Goal: Task Accomplishment & Management: Manage account settings

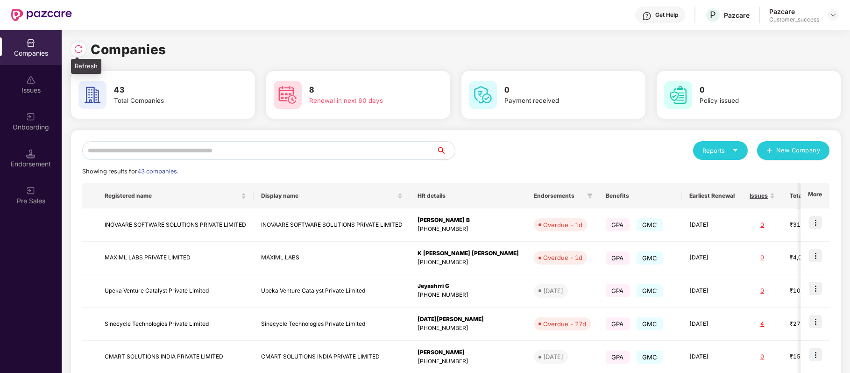
click at [77, 49] on img at bounding box center [78, 48] width 9 height 9
click at [181, 147] on input "text" at bounding box center [259, 150] width 354 height 19
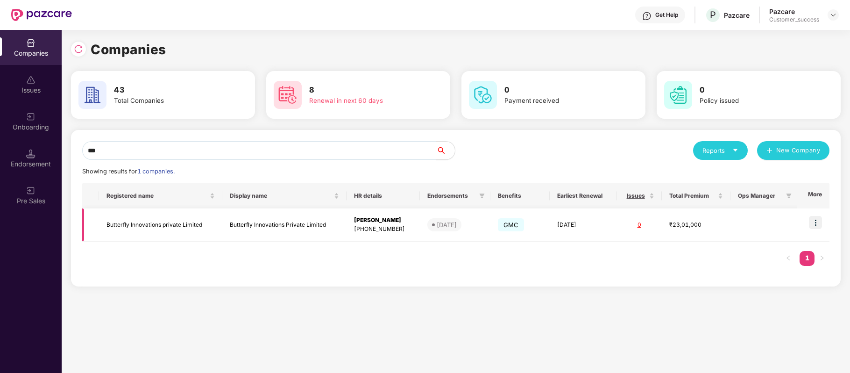
type input "***"
click at [817, 223] on img at bounding box center [815, 222] width 13 height 13
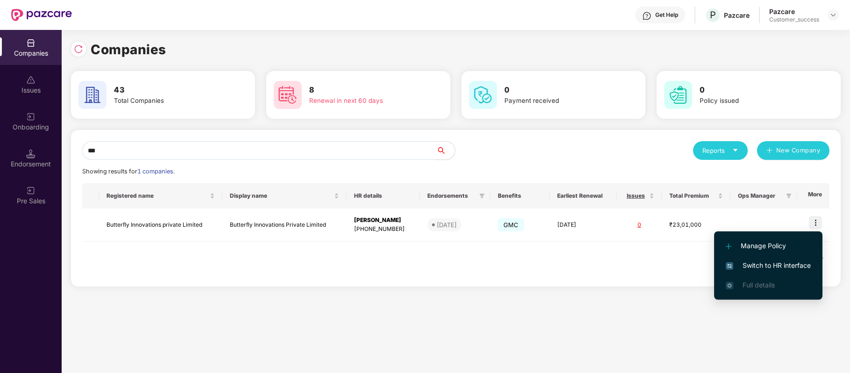
click at [793, 265] on span "Switch to HR interface" at bounding box center [768, 265] width 85 height 10
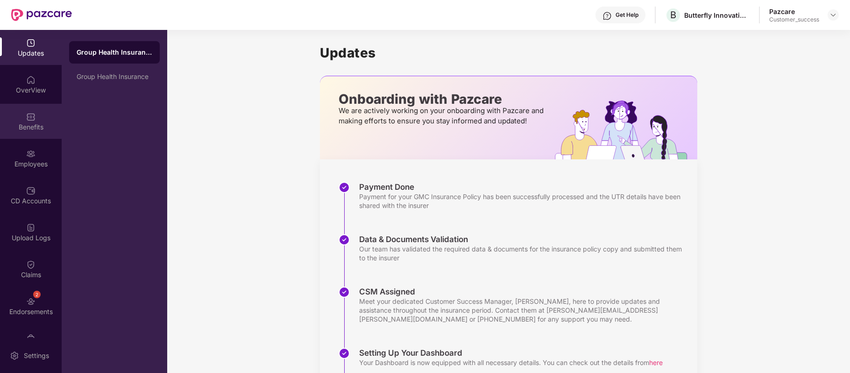
click at [34, 124] on div "Benefits" at bounding box center [31, 126] width 62 height 9
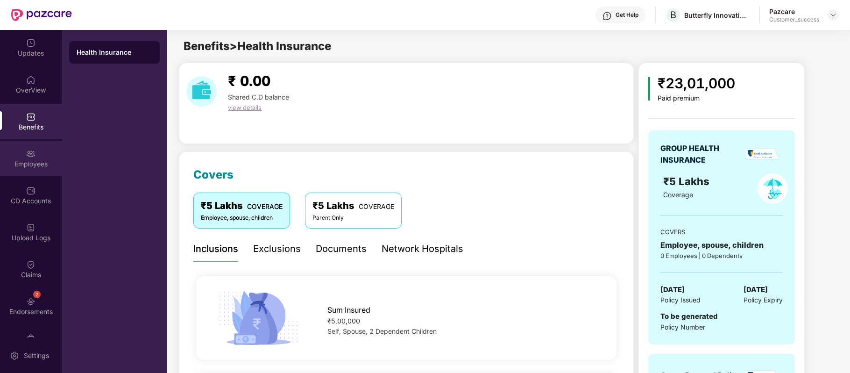
click at [34, 150] on div "Employees" at bounding box center [31, 158] width 62 height 35
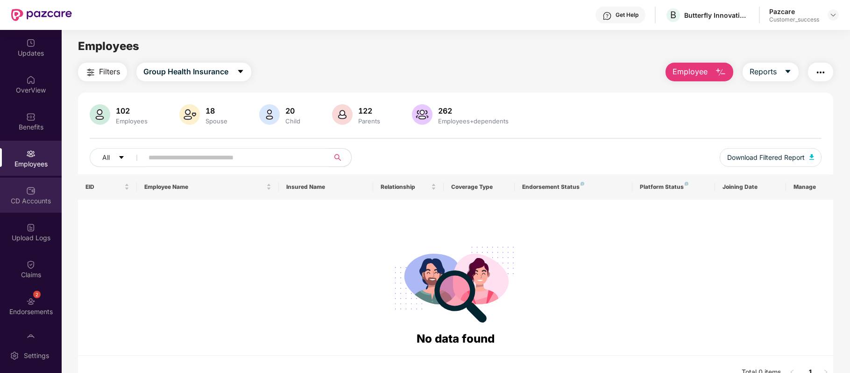
click at [30, 193] on img at bounding box center [30, 190] width 9 height 9
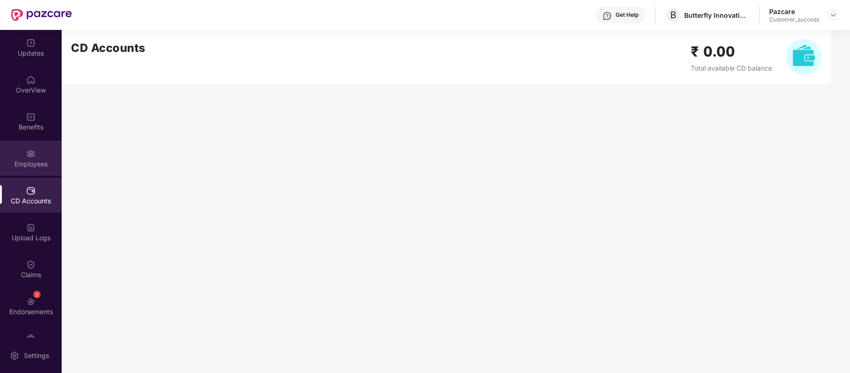
click at [29, 165] on div "Employees" at bounding box center [31, 163] width 62 height 9
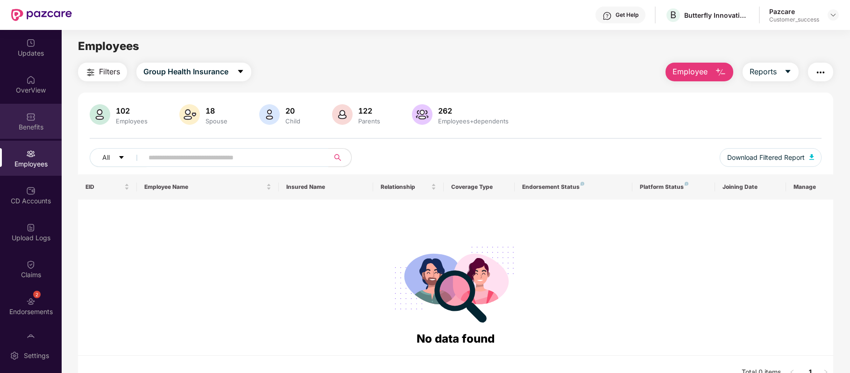
click at [32, 130] on div "Benefits" at bounding box center [31, 126] width 62 height 9
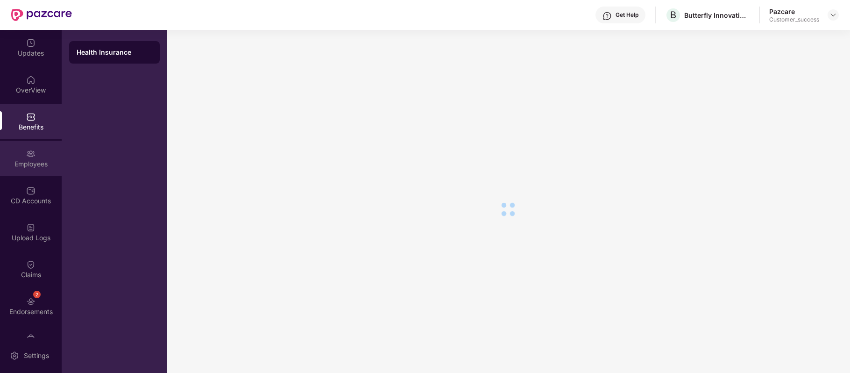
click at [32, 157] on img at bounding box center [30, 153] width 9 height 9
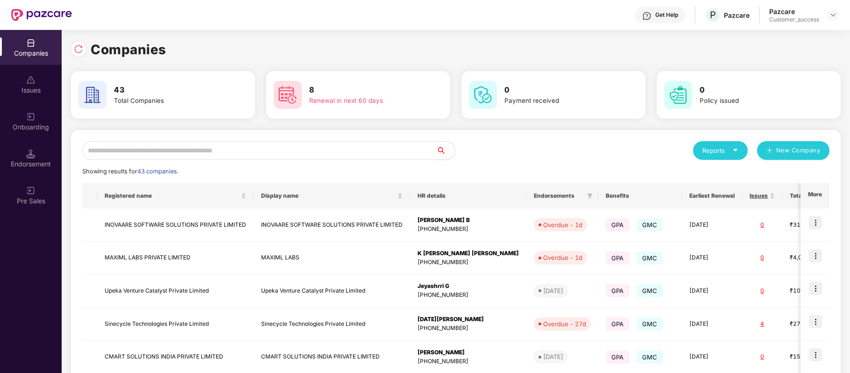
click at [225, 152] on input "text" at bounding box center [259, 150] width 354 height 19
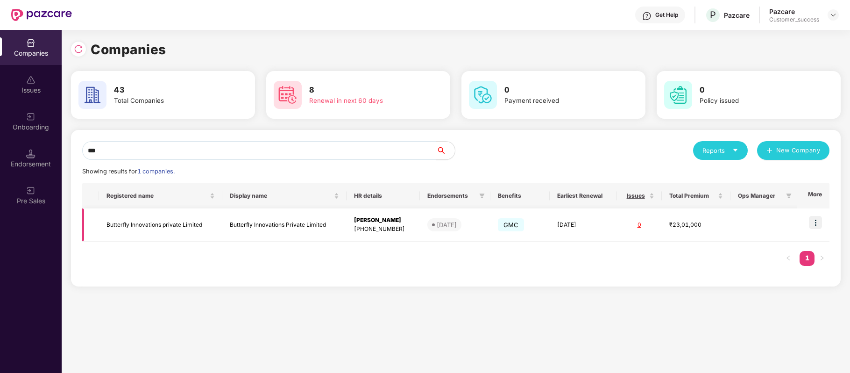
type input "***"
click at [816, 221] on img at bounding box center [815, 222] width 13 height 13
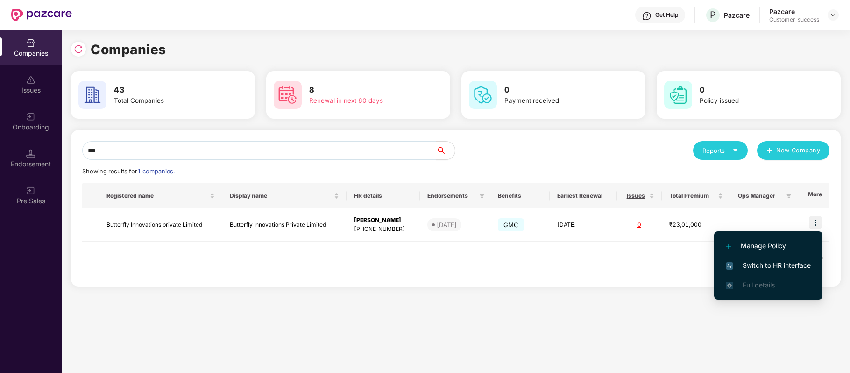
click at [764, 267] on span "Switch to HR interface" at bounding box center [768, 265] width 85 height 10
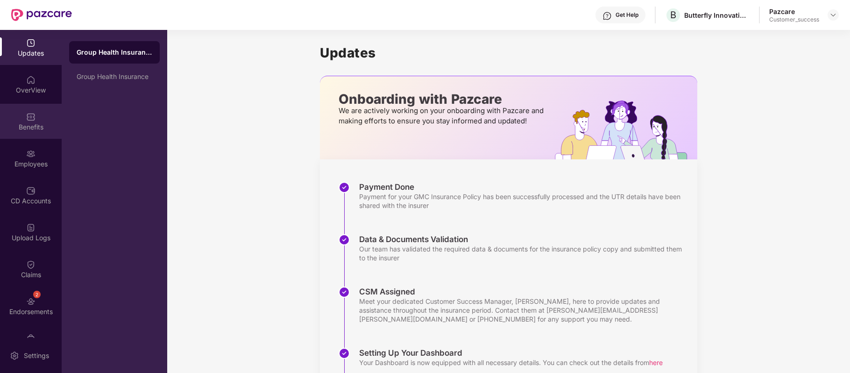
click at [26, 120] on img at bounding box center [30, 116] width 9 height 9
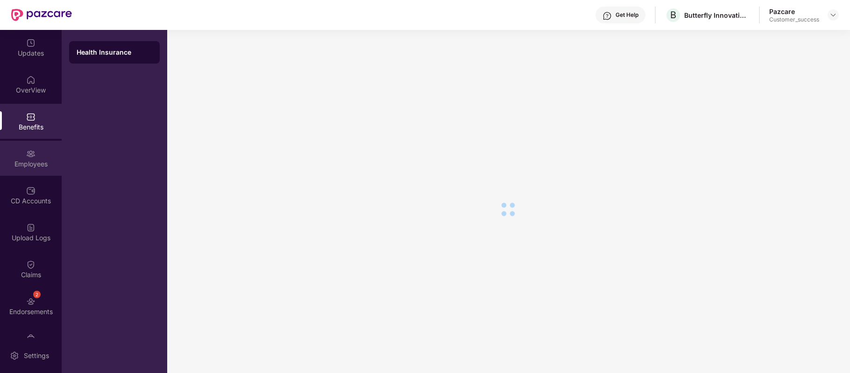
click at [25, 146] on div "Employees" at bounding box center [31, 158] width 62 height 35
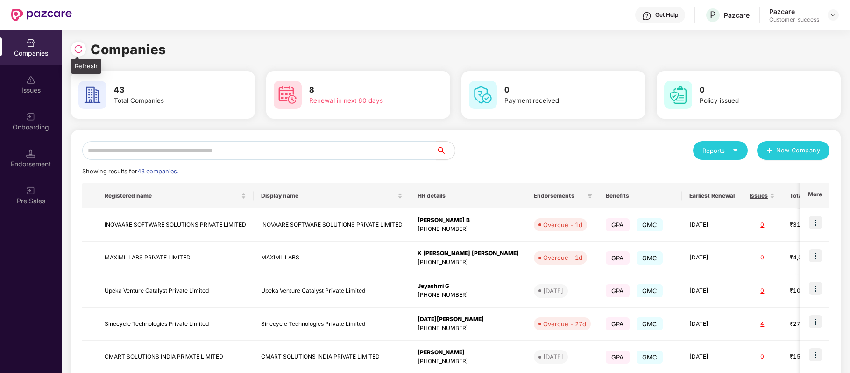
click at [81, 50] on img at bounding box center [78, 48] width 9 height 9
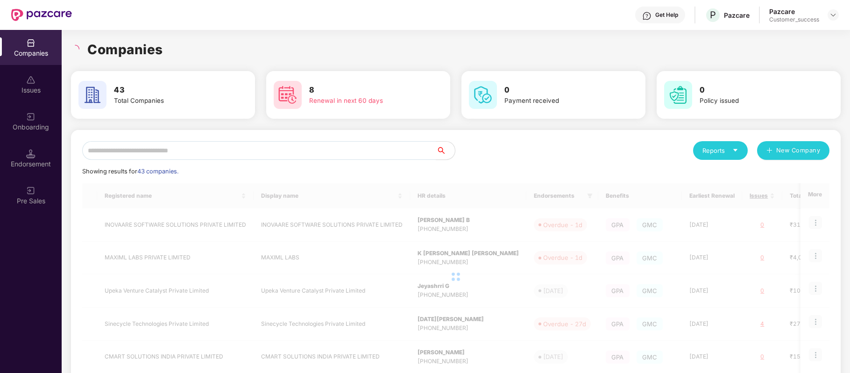
click at [81, 50] on div at bounding box center [76, 49] width 11 height 8
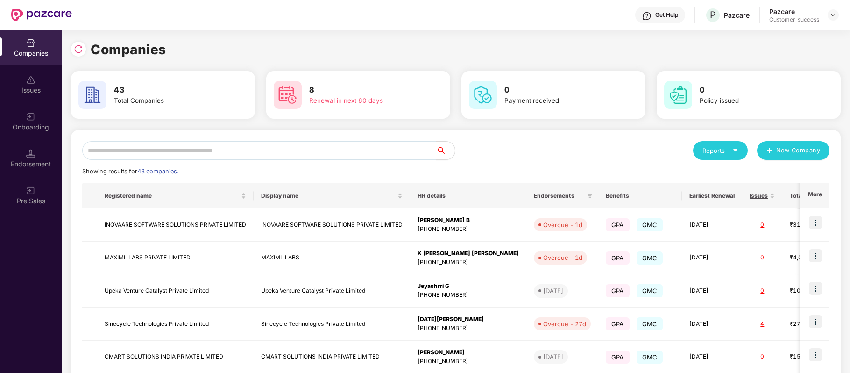
click at [81, 50] on img at bounding box center [78, 48] width 9 height 9
click at [198, 157] on input "text" at bounding box center [259, 150] width 354 height 19
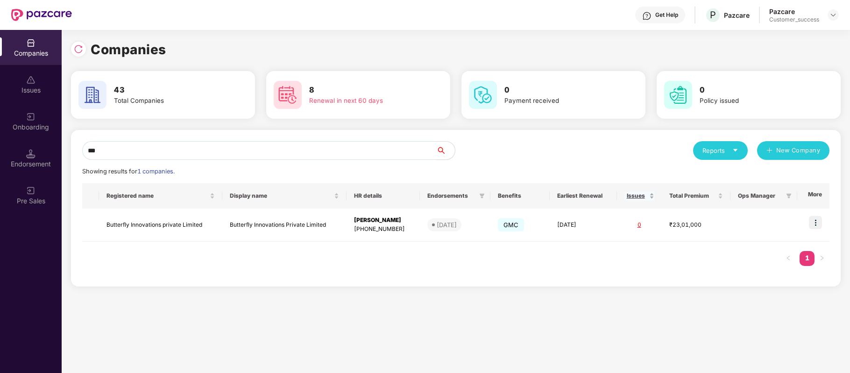
type input "***"
click at [821, 222] on img at bounding box center [815, 222] width 13 height 13
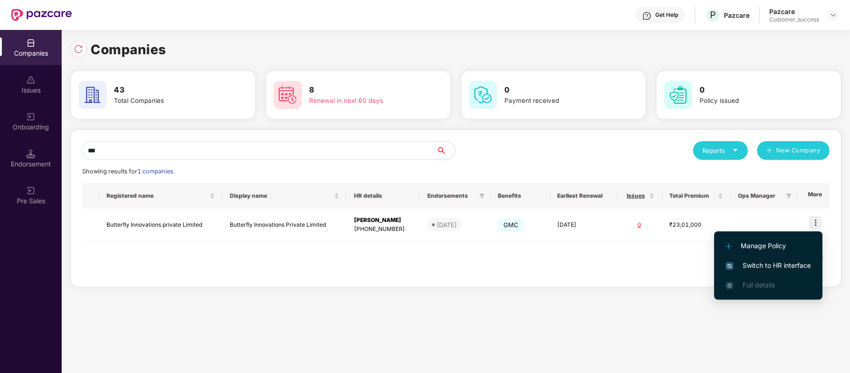
click at [793, 260] on span "Switch to HR interface" at bounding box center [768, 265] width 85 height 10
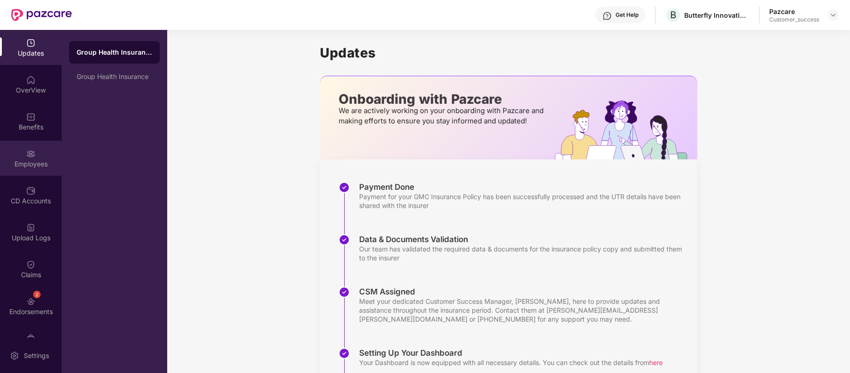
click at [43, 148] on div "Employees" at bounding box center [31, 158] width 62 height 35
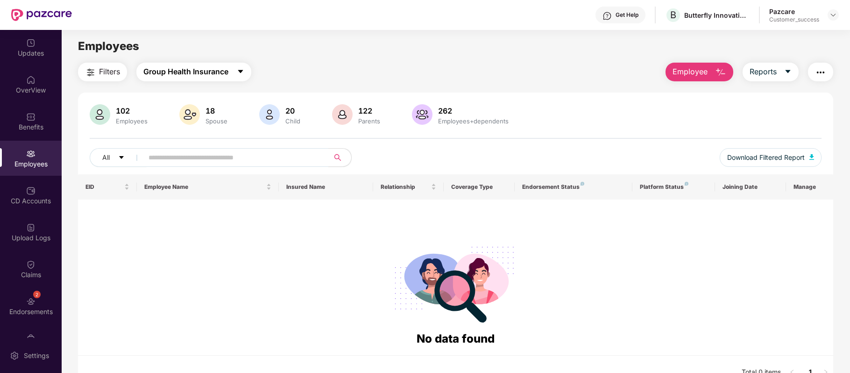
click at [219, 77] on span "Group Health Insurance" at bounding box center [185, 72] width 85 height 12
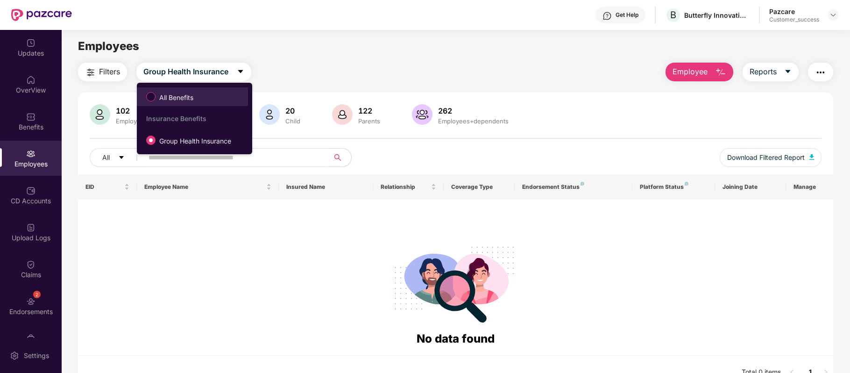
click at [184, 94] on span "All Benefits" at bounding box center [177, 98] width 42 height 10
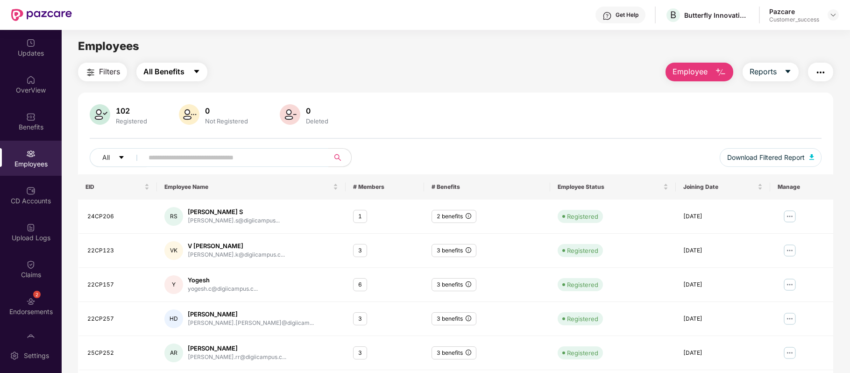
click at [199, 72] on icon "caret-down" at bounding box center [196, 71] width 7 height 7
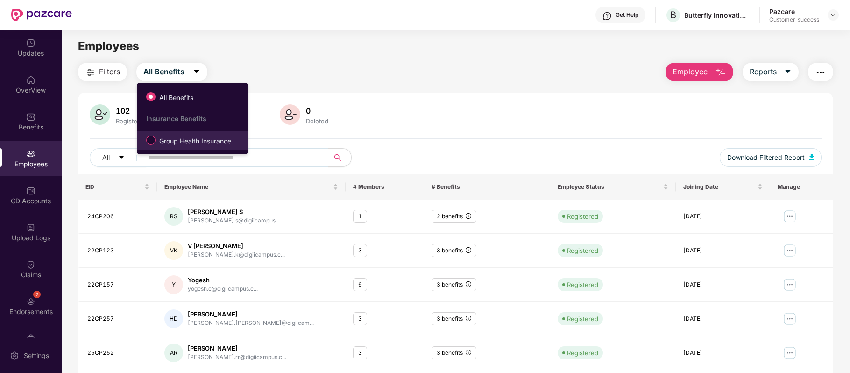
click at [185, 135] on label "Group Health Insurance" at bounding box center [191, 140] width 98 height 16
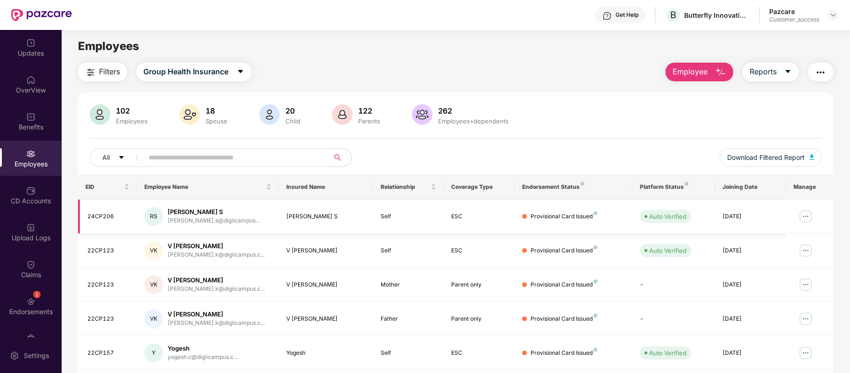
click at [806, 216] on img at bounding box center [806, 216] width 15 height 15
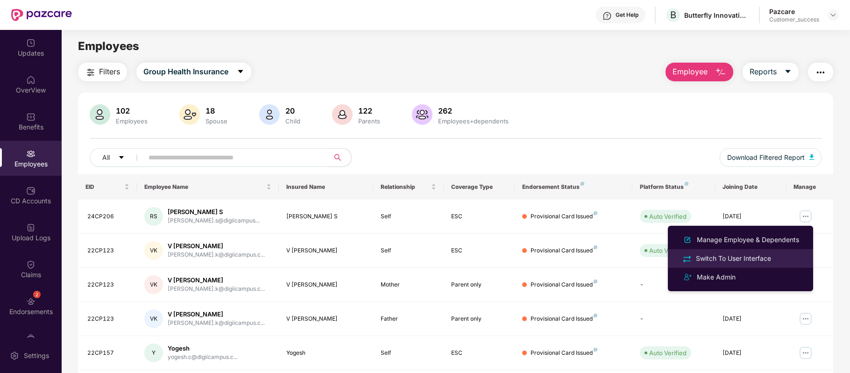
click at [749, 257] on div "Switch To User Interface" at bounding box center [733, 258] width 79 height 10
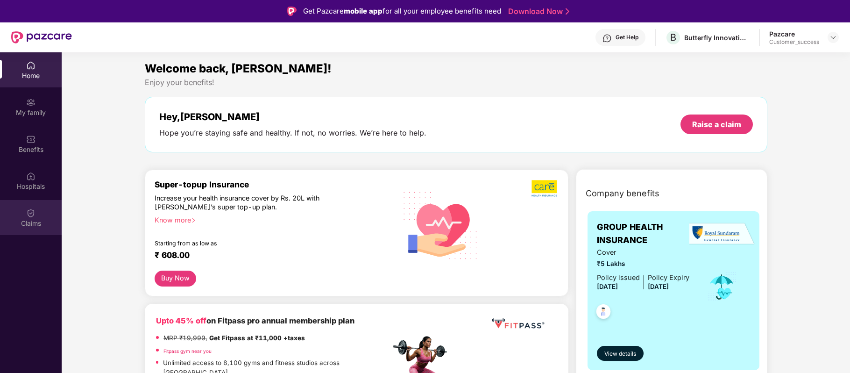
click at [30, 209] on img at bounding box center [30, 212] width 9 height 9
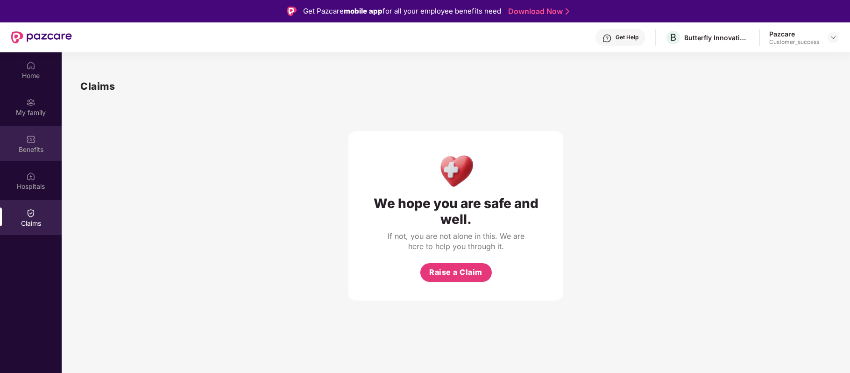
click at [34, 151] on div "Benefits" at bounding box center [31, 149] width 62 height 9
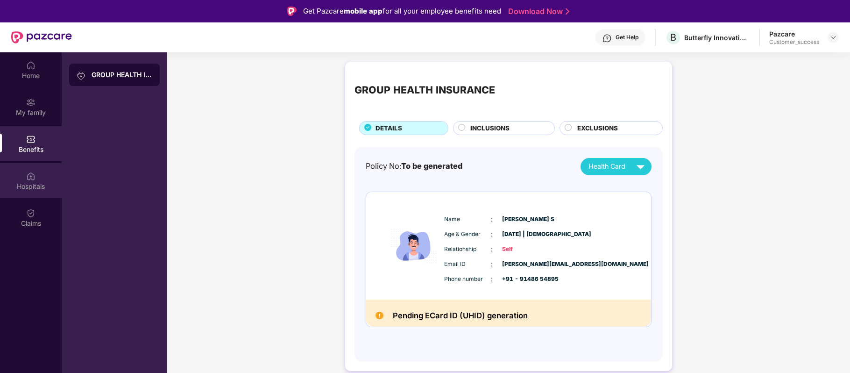
click at [31, 171] on div at bounding box center [30, 175] width 9 height 9
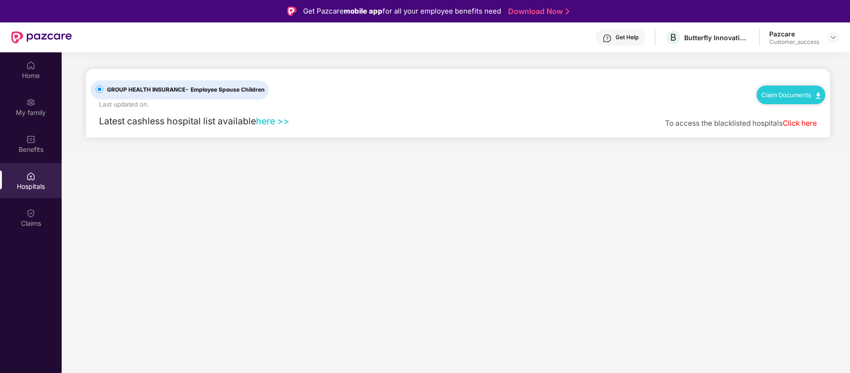
click at [797, 94] on link "Claim Documents" at bounding box center [791, 94] width 59 height 7
click at [793, 107] on link "Claim Form" at bounding box center [795, 111] width 61 height 20
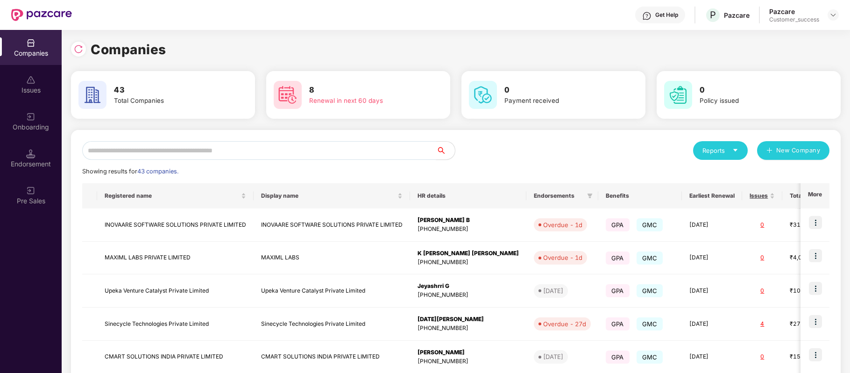
click at [219, 150] on input "text" at bounding box center [259, 150] width 354 height 19
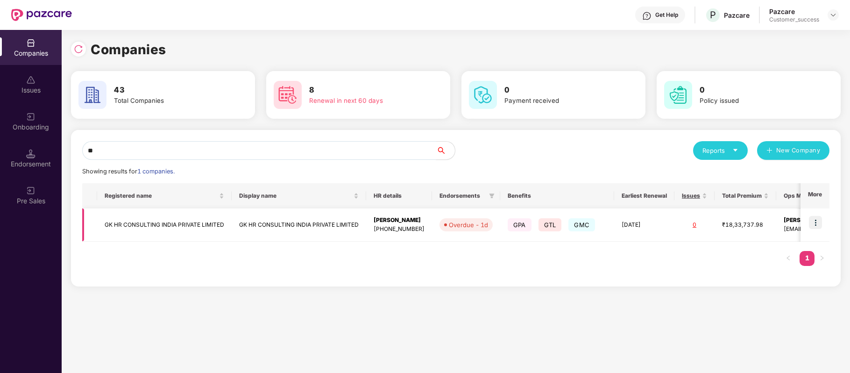
type input "**"
click at [815, 221] on img at bounding box center [815, 222] width 13 height 13
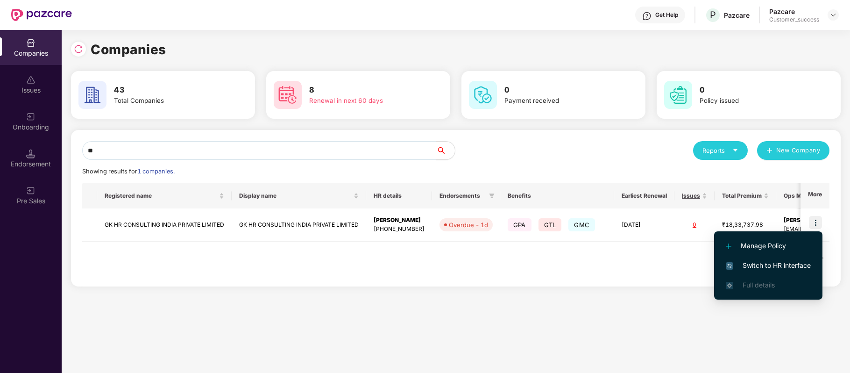
click at [800, 263] on span "Switch to HR interface" at bounding box center [768, 265] width 85 height 10
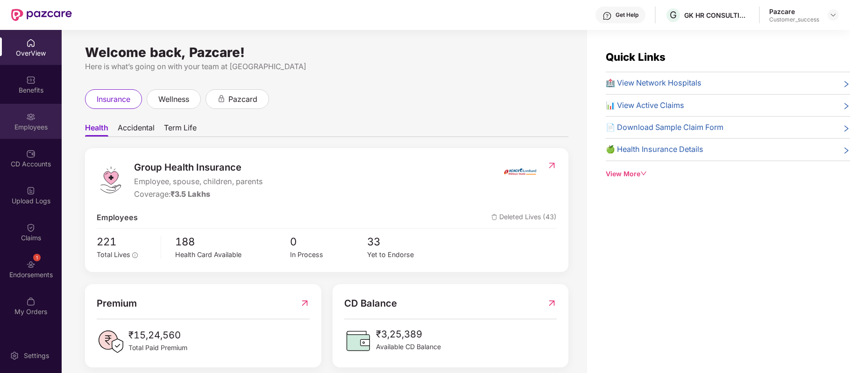
click at [26, 114] on img at bounding box center [30, 116] width 9 height 9
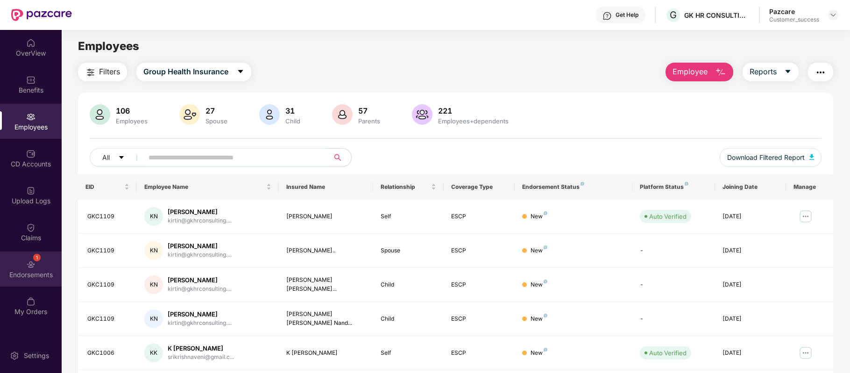
click at [40, 266] on div "1 Endorsements" at bounding box center [31, 268] width 62 height 35
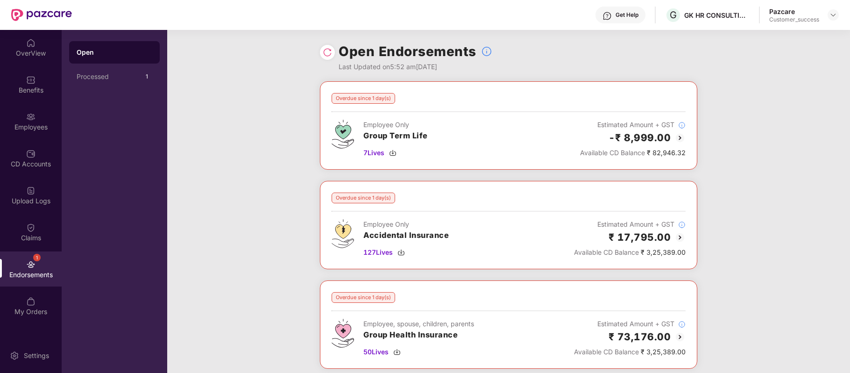
click at [679, 137] on img at bounding box center [680, 137] width 11 height 11
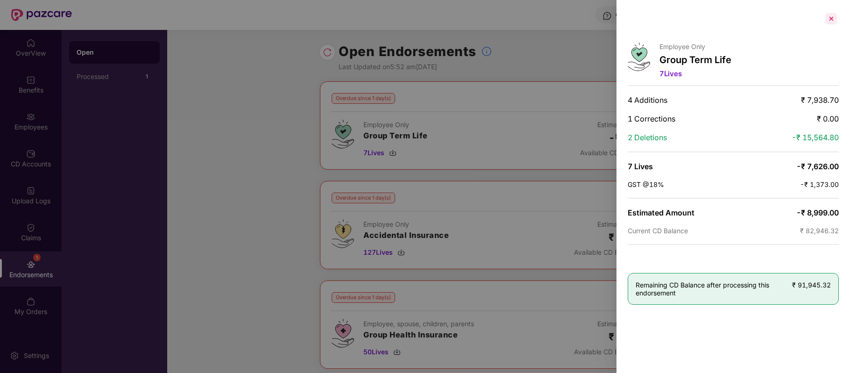
click at [830, 20] on div at bounding box center [831, 18] width 15 height 15
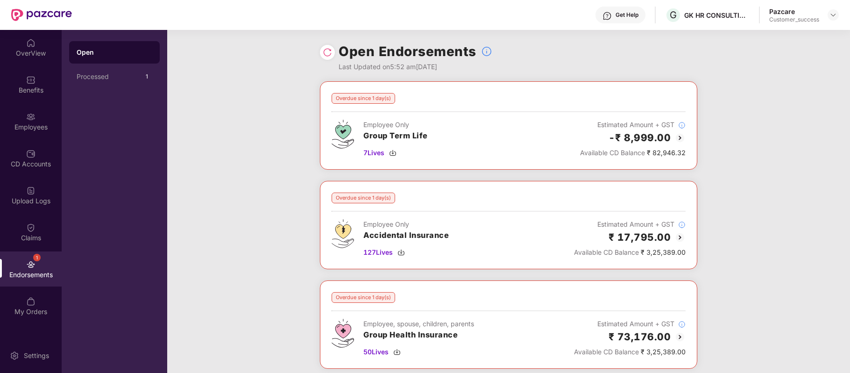
scroll to position [103, 0]
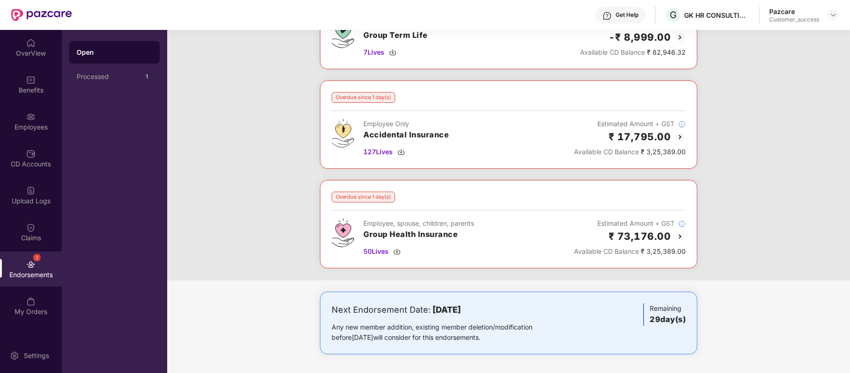
click at [678, 234] on img at bounding box center [680, 236] width 11 height 11
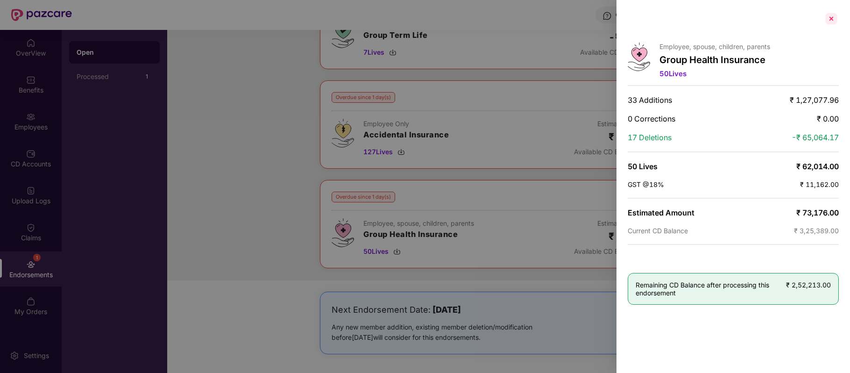
click at [830, 19] on div at bounding box center [831, 18] width 15 height 15
